Goal: Information Seeking & Learning: Check status

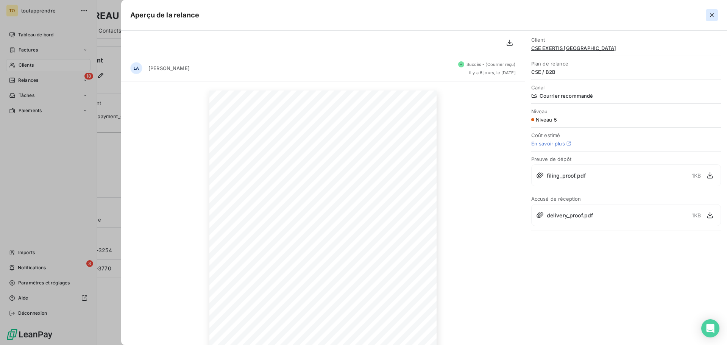
click at [709, 14] on icon "button" at bounding box center [712, 15] width 8 height 8
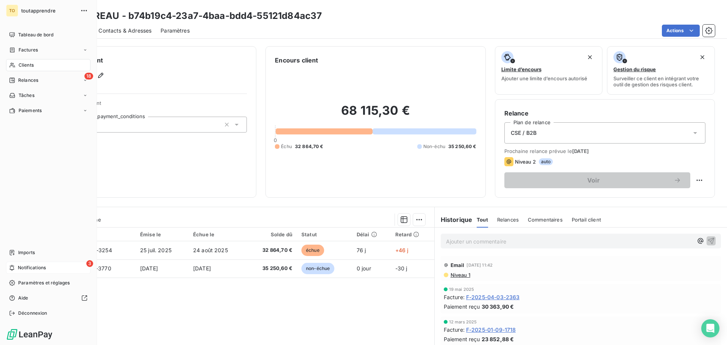
click at [63, 270] on div "3 Notifications" at bounding box center [48, 267] width 84 height 12
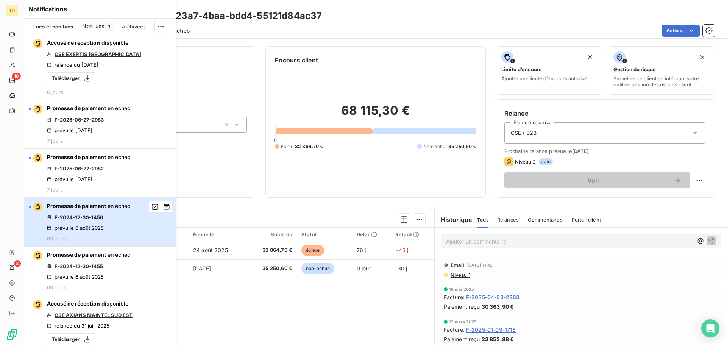
click at [132, 221] on button "Promesse de paiement en échec F-2024-12-30-1456 prévu le 6 août 2025 63 jours" at bounding box center [99, 222] width 151 height 49
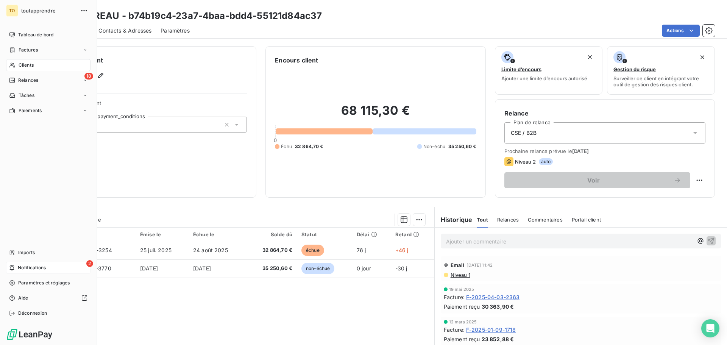
click at [18, 267] on span "Notifications" at bounding box center [32, 267] width 28 height 7
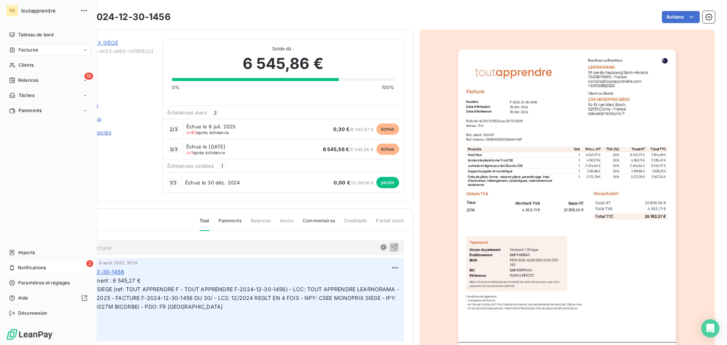
click at [27, 48] on span "Factures" at bounding box center [28, 50] width 19 height 7
click at [34, 65] on span "Factures" at bounding box center [27, 65] width 19 height 7
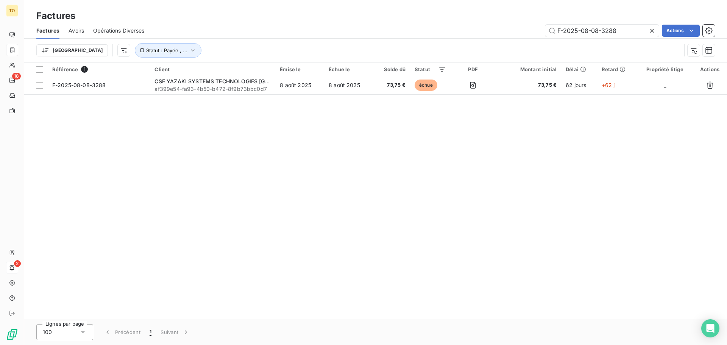
click at [651, 31] on icon at bounding box center [652, 31] width 4 height 4
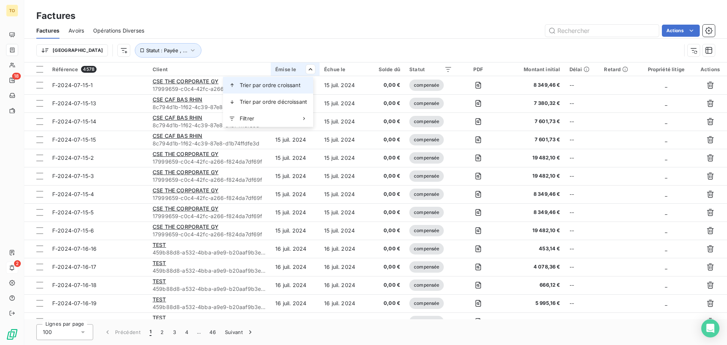
click at [280, 82] on span "Trier par ordre croissant" at bounding box center [270, 85] width 61 height 8
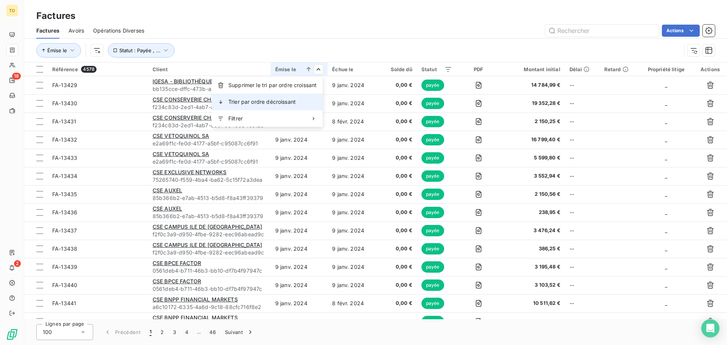
click at [299, 98] on div "Trier par ordre décroissant" at bounding box center [267, 101] width 111 height 17
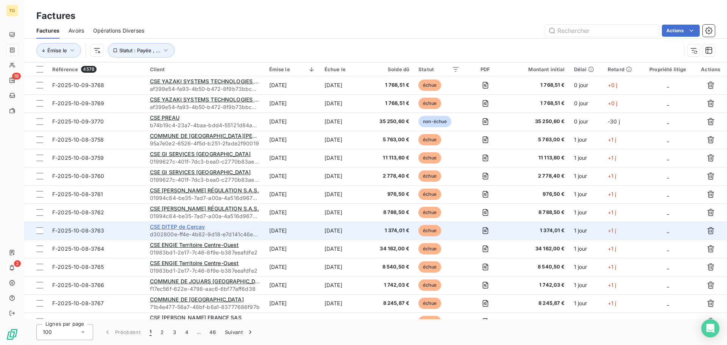
click at [184, 224] on span "CSE DITEP de Cerçay" at bounding box center [177, 226] width 55 height 6
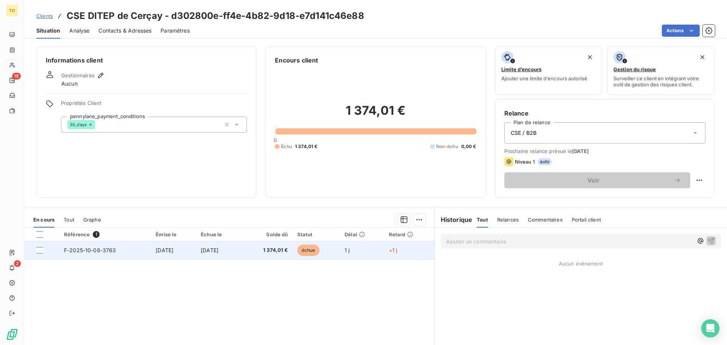
click at [217, 247] on span "[DATE]" at bounding box center [210, 250] width 18 height 6
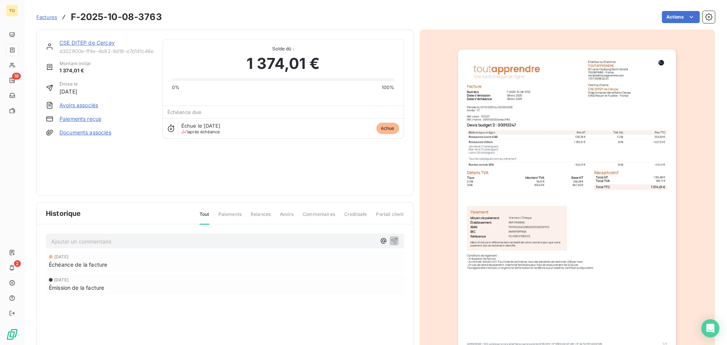
click at [552, 171] on img "button" at bounding box center [567, 204] width 218 height 308
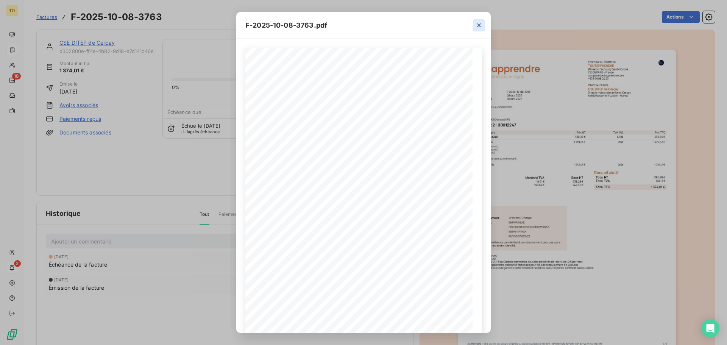
click at [479, 23] on icon "button" at bounding box center [479, 26] width 8 height 8
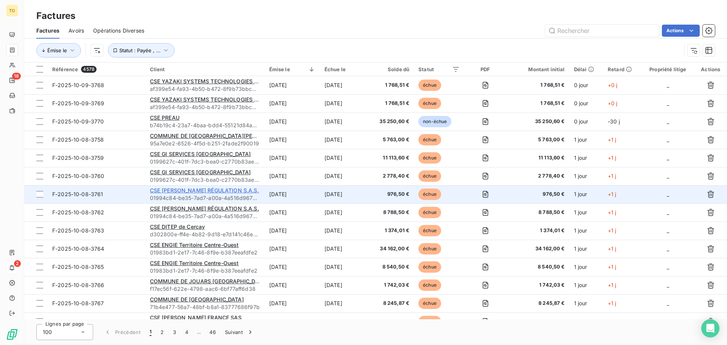
click at [216, 188] on span "CSE [PERSON_NAME] RÉGULATION S.A.S." at bounding box center [204, 190] width 109 height 6
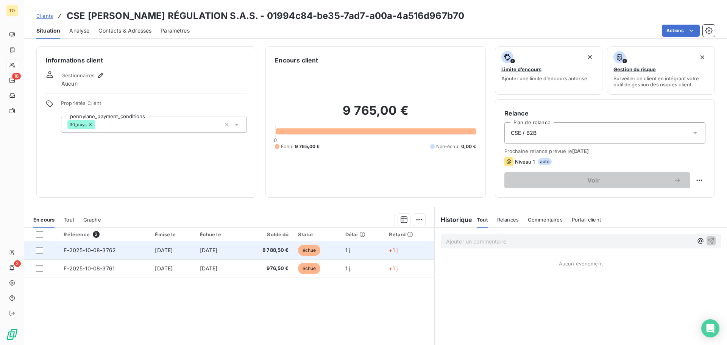
click at [93, 249] on span "F-2025-10-08-3762" at bounding box center [90, 250] width 52 height 6
